Goal: Task Accomplishment & Management: Use online tool/utility

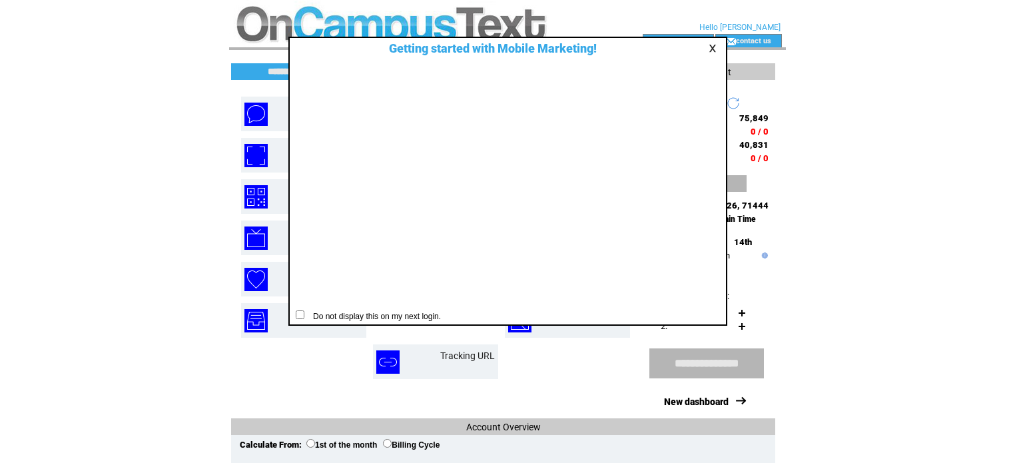
click at [714, 47] on link at bounding box center [715, 48] width 12 height 9
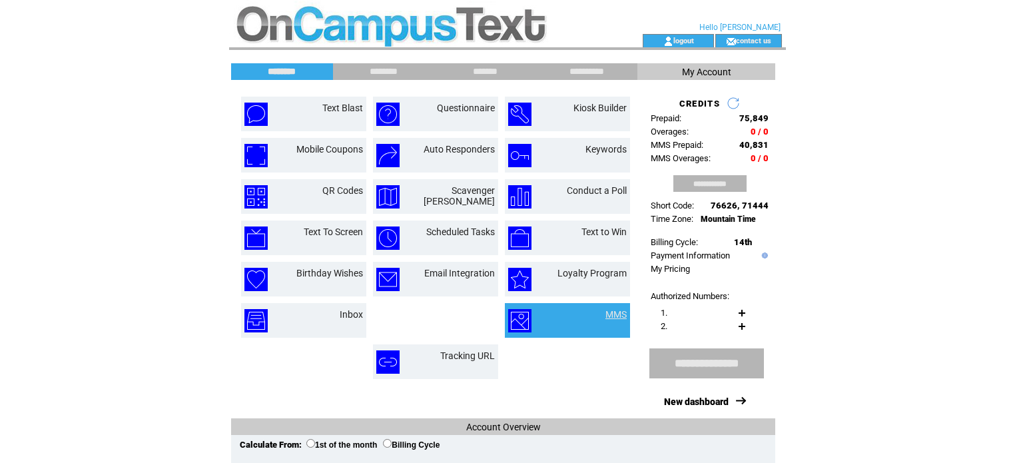
click at [609, 312] on link "MMS" at bounding box center [616, 314] width 21 height 11
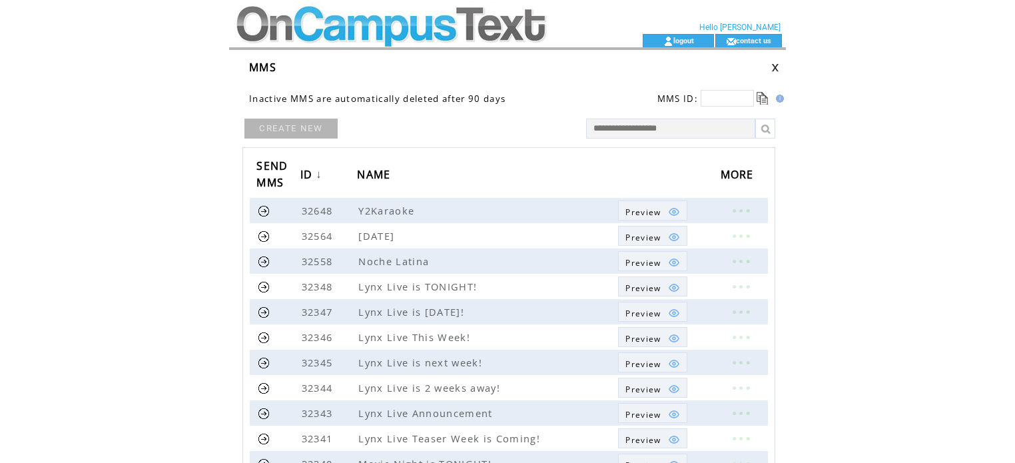
click at [304, 133] on link "CREATE NEW" at bounding box center [290, 129] width 93 height 20
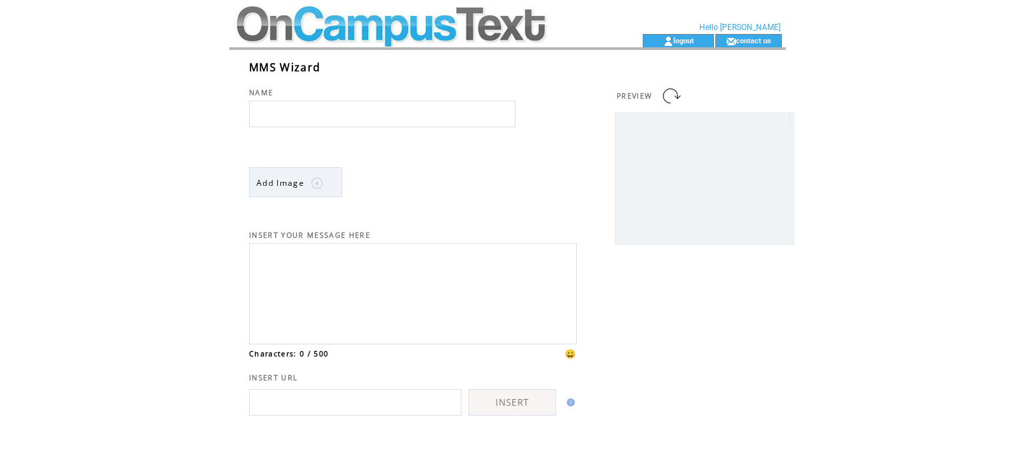
click at [314, 117] on input "text" at bounding box center [382, 114] width 266 height 27
type input "**********"
click at [313, 188] on img at bounding box center [317, 183] width 12 height 12
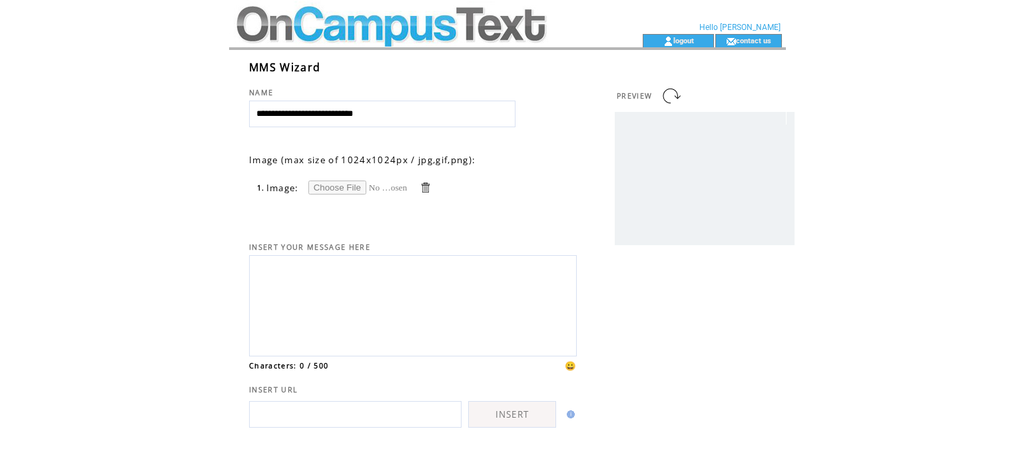
click at [324, 188] on input "file" at bounding box center [358, 188] width 100 height 14
click at [322, 183] on input "file" at bounding box center [358, 188] width 100 height 14
click at [333, 187] on input "file" at bounding box center [358, 188] width 100 height 14
type input "**********"
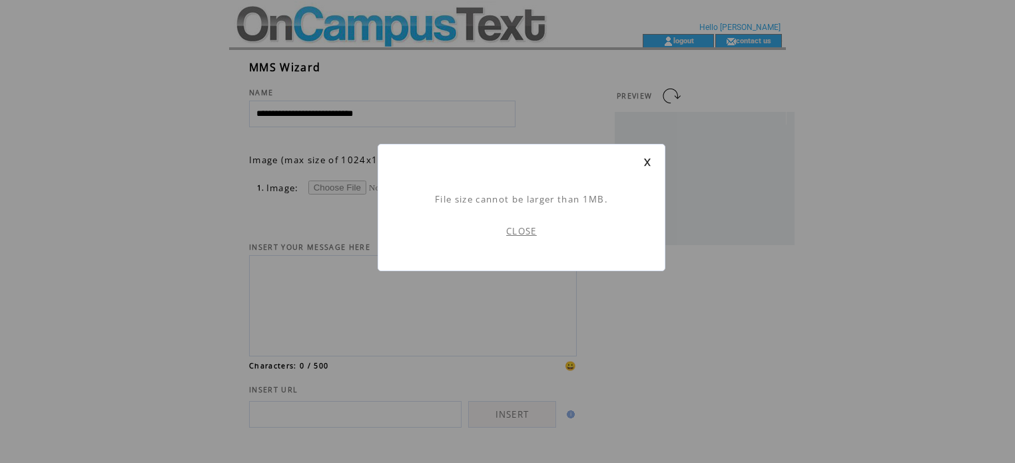
click at [524, 228] on link "CLOSE" at bounding box center [521, 231] width 31 height 12
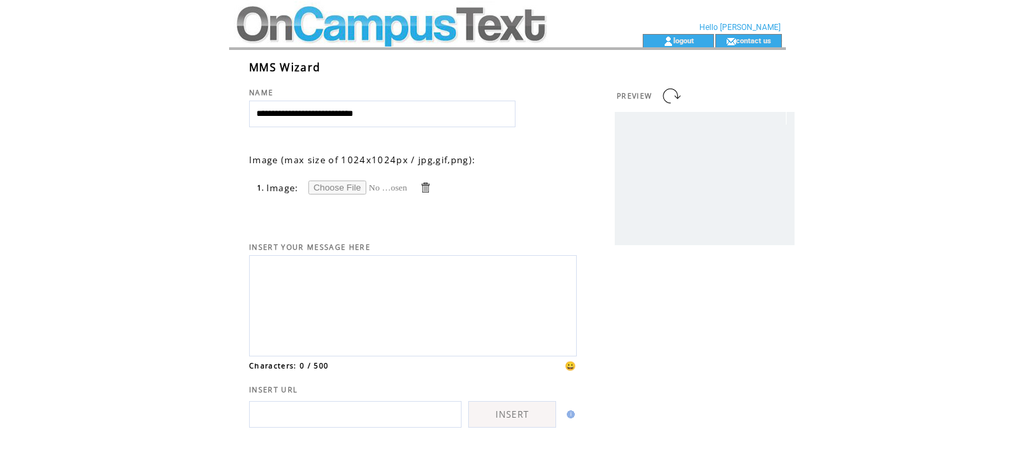
click at [340, 181] on input "file" at bounding box center [358, 188] width 100 height 14
type input "**********"
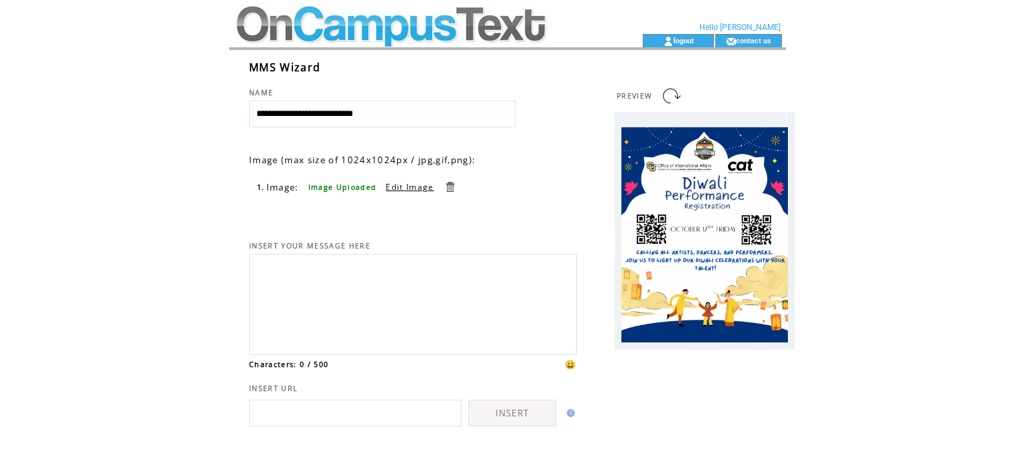
click at [357, 276] on textarea at bounding box center [412, 303] width 313 height 90
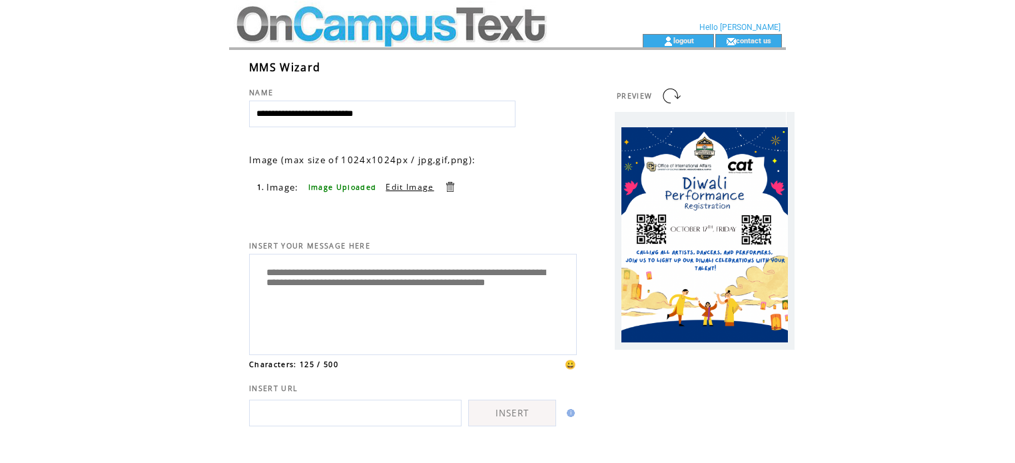
type textarea "**********"
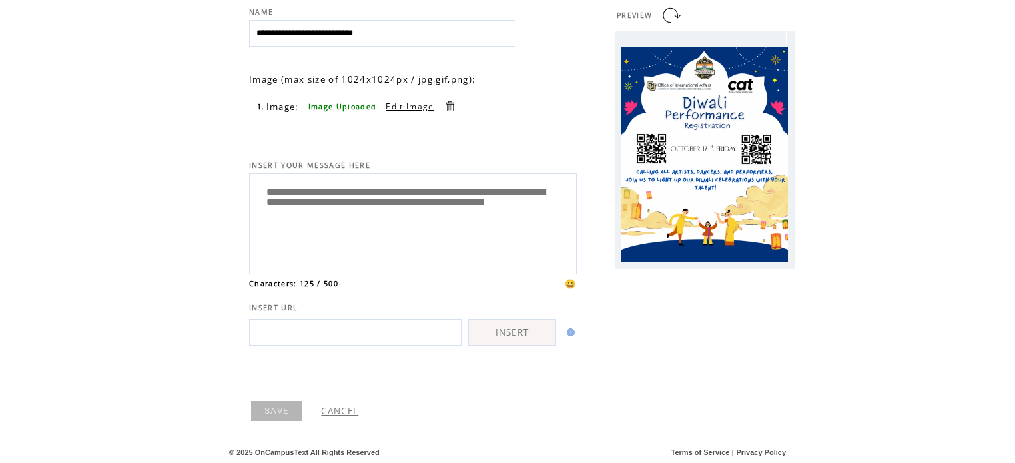
scroll to position [103, 0]
click at [274, 410] on link "SAVE" at bounding box center [276, 411] width 51 height 20
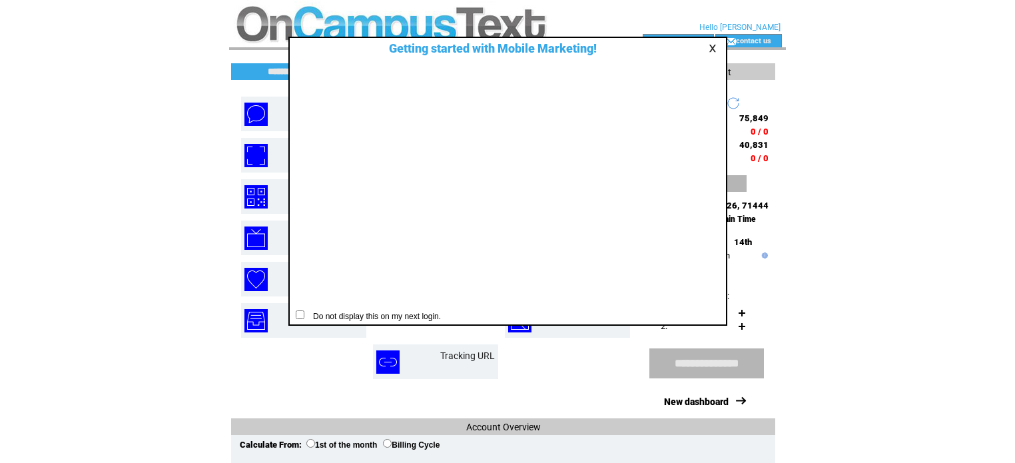
click at [717, 46] on link at bounding box center [715, 48] width 12 height 9
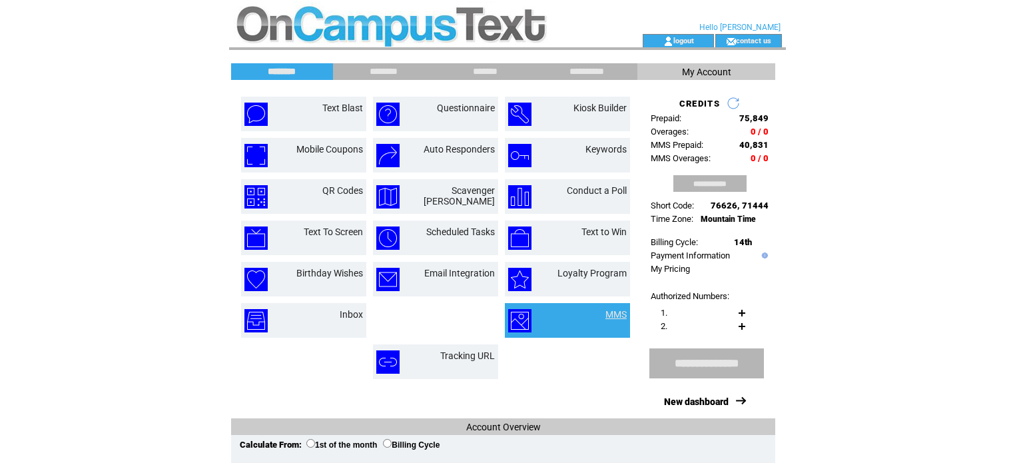
click at [614, 312] on link "MMS" at bounding box center [616, 314] width 21 height 11
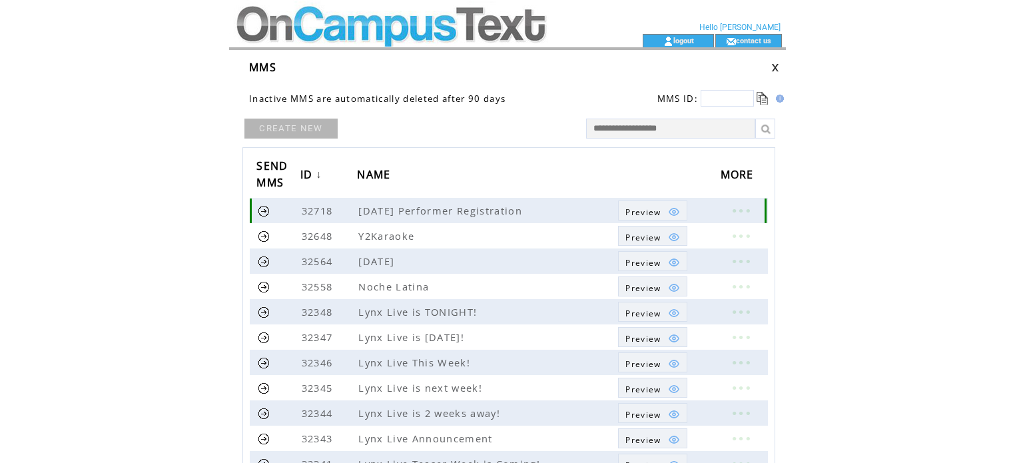
click at [746, 214] on link at bounding box center [741, 210] width 40 height 17
click at [672, 215] on link "EDIT" at bounding box center [673, 216] width 22 height 12
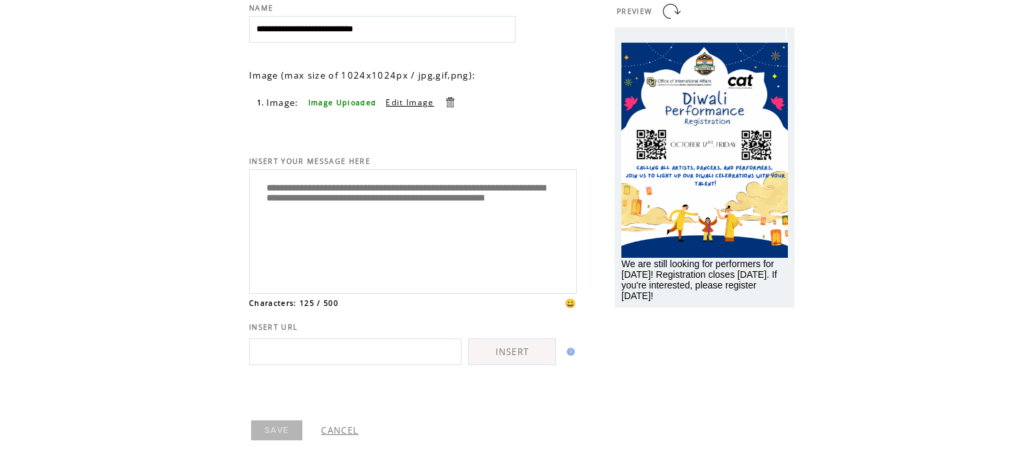
scroll to position [103, 0]
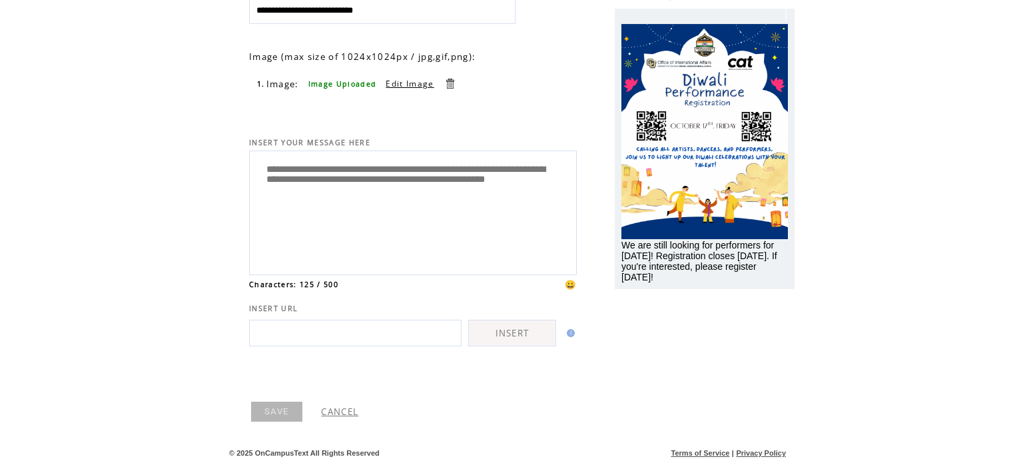
click at [362, 324] on input "text" at bounding box center [355, 333] width 213 height 27
paste input "**********"
type input "**********"
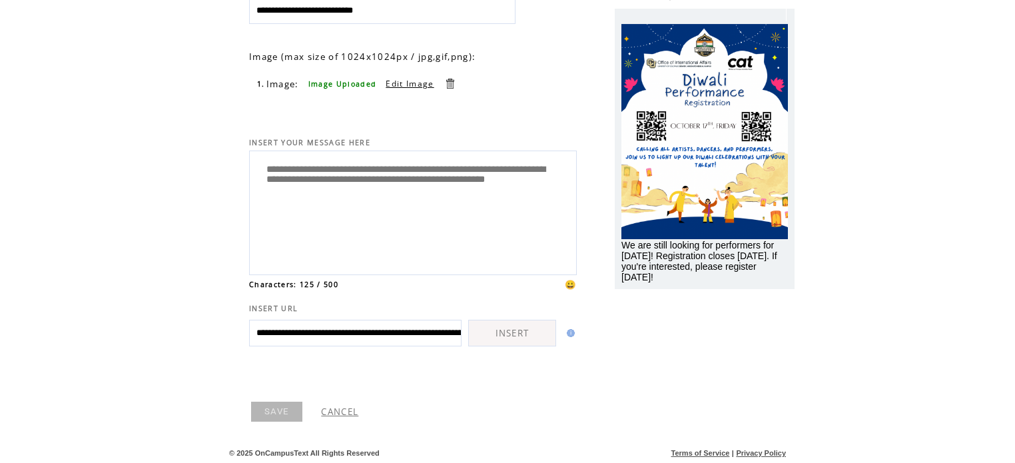
click at [506, 328] on link "INSERT" at bounding box center [512, 333] width 88 height 27
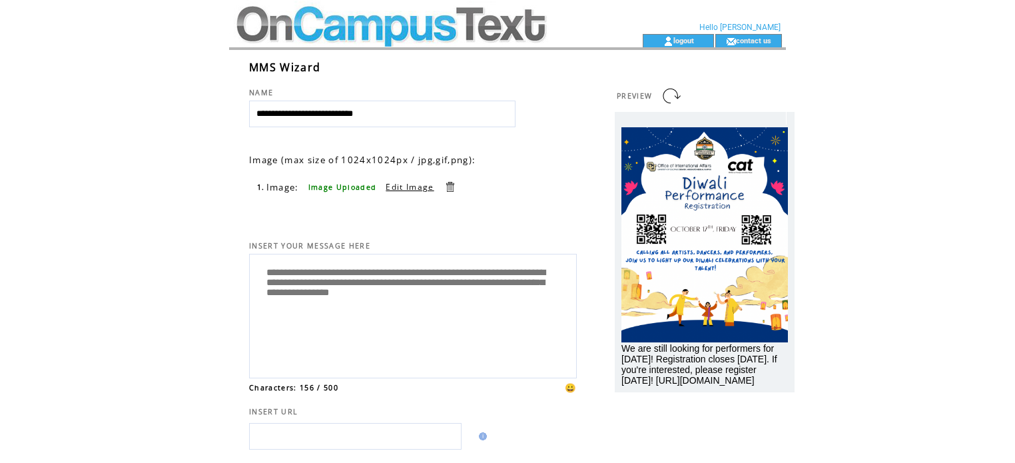
scroll to position [103, 0]
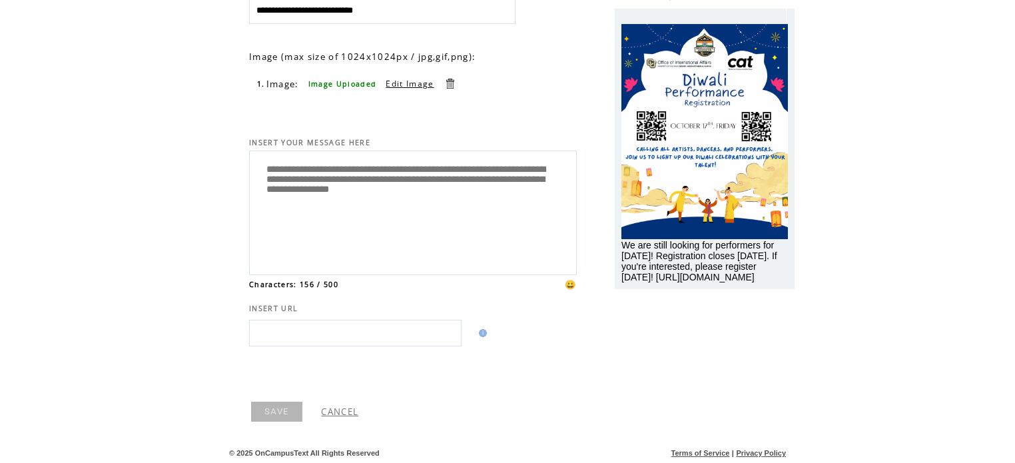
click at [272, 408] on link "SAVE" at bounding box center [276, 412] width 51 height 20
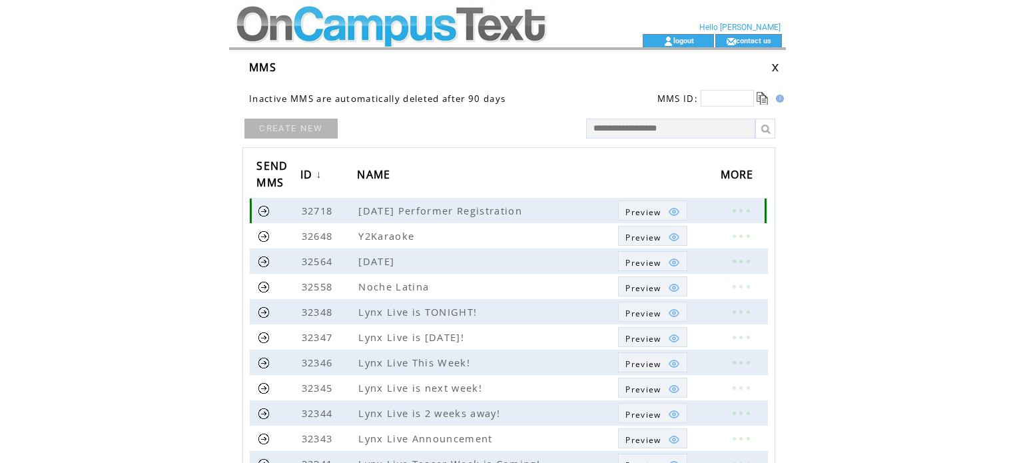
click at [264, 206] on link at bounding box center [264, 211] width 13 height 13
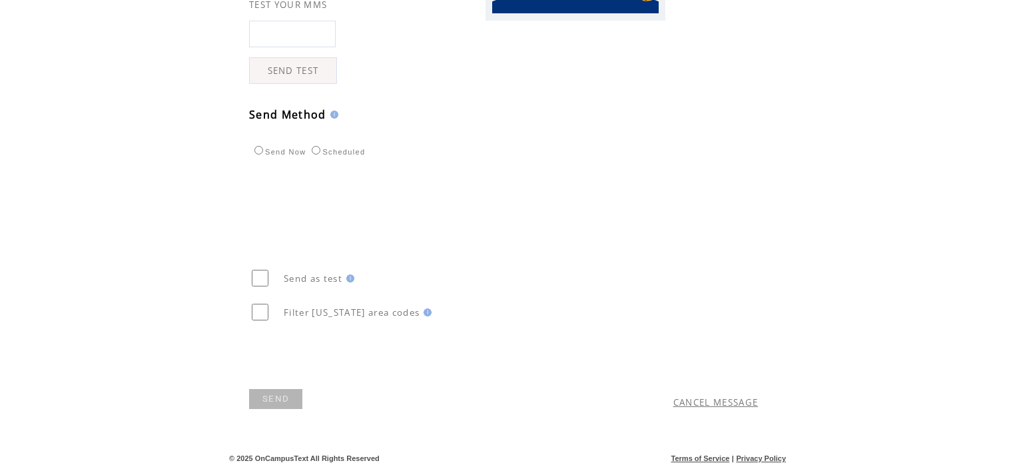
scroll to position [380, 0]
click at [268, 393] on link "SEND" at bounding box center [275, 398] width 53 height 20
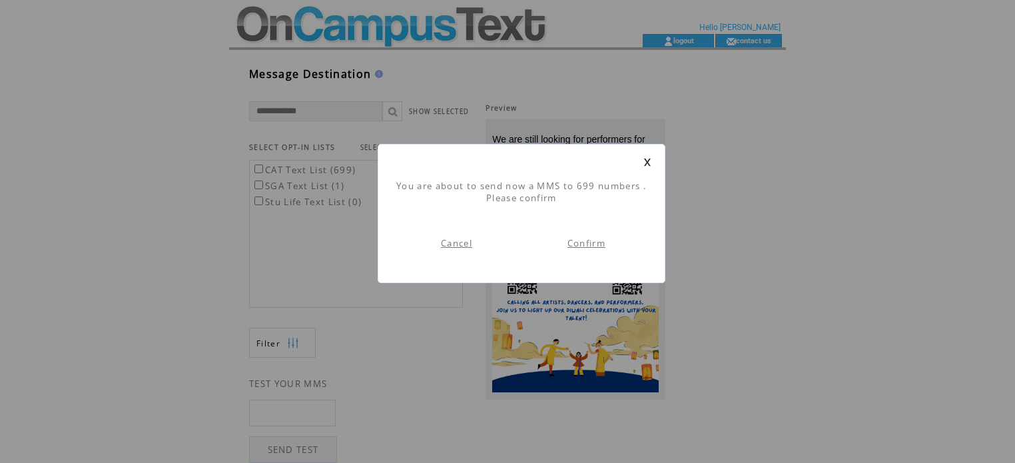
click at [648, 162] on link at bounding box center [648, 162] width 8 height 9
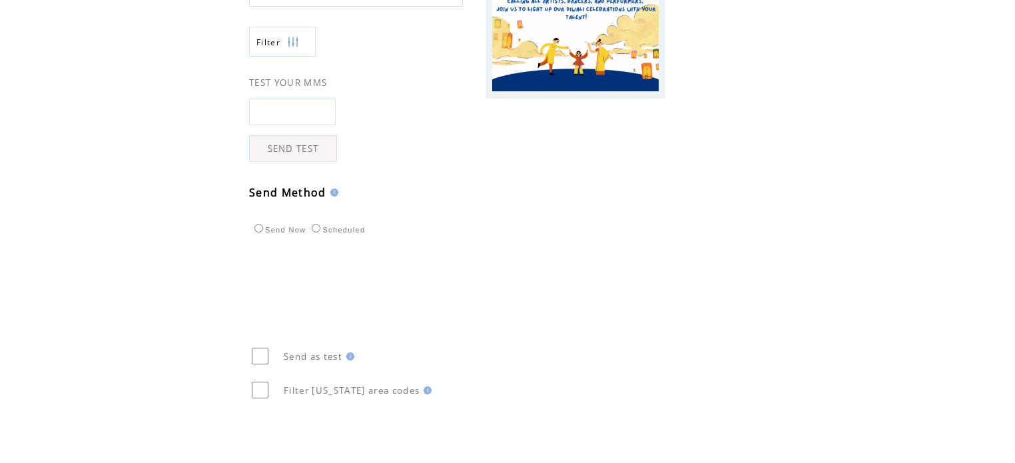
scroll to position [384, 0]
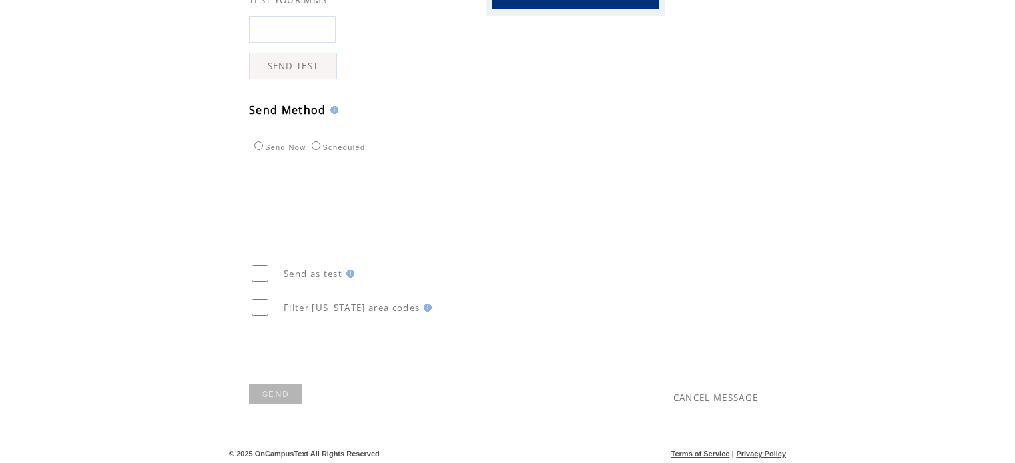
click at [256, 397] on link "SEND" at bounding box center [275, 394] width 53 height 20
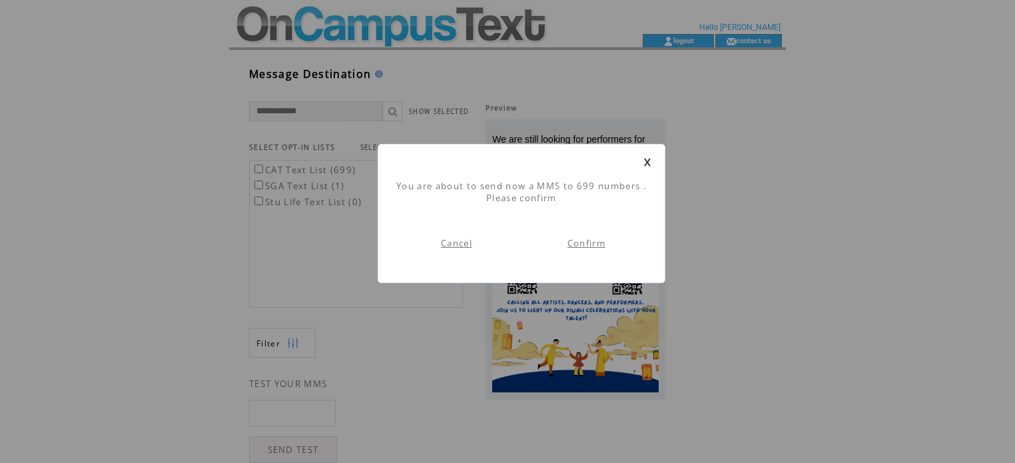
click at [598, 244] on link "Confirm" at bounding box center [587, 243] width 38 height 12
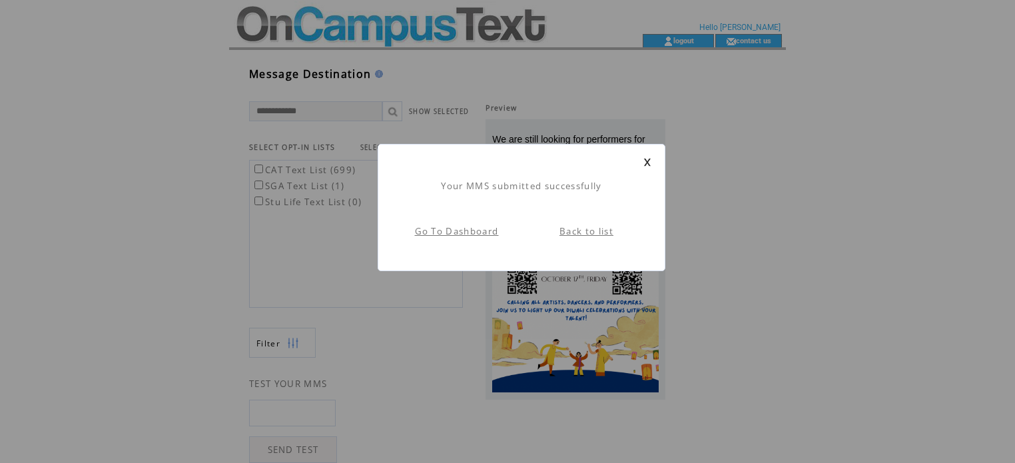
click at [649, 158] on link at bounding box center [648, 162] width 8 height 9
